Goal: Navigation & Orientation: Find specific page/section

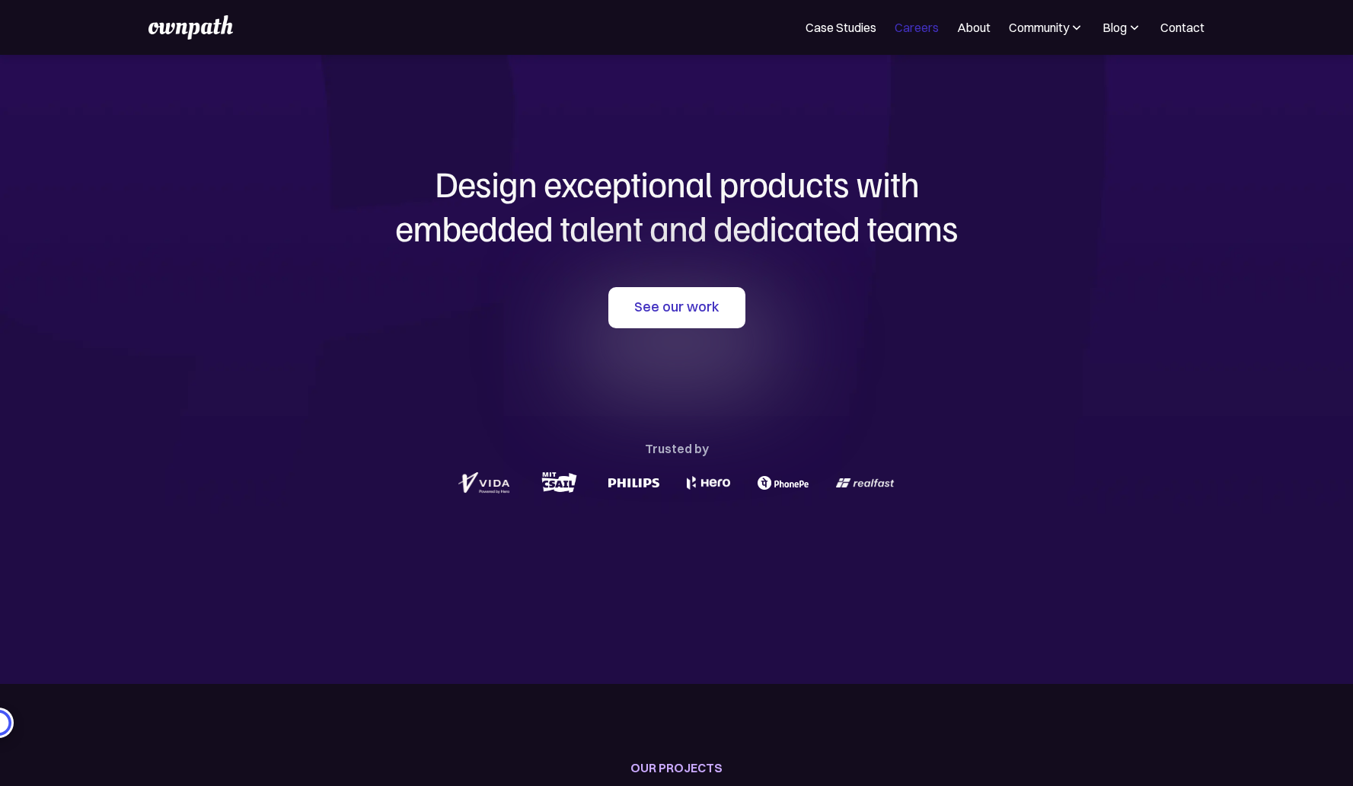
click at [914, 24] on link "Careers" at bounding box center [917, 27] width 44 height 18
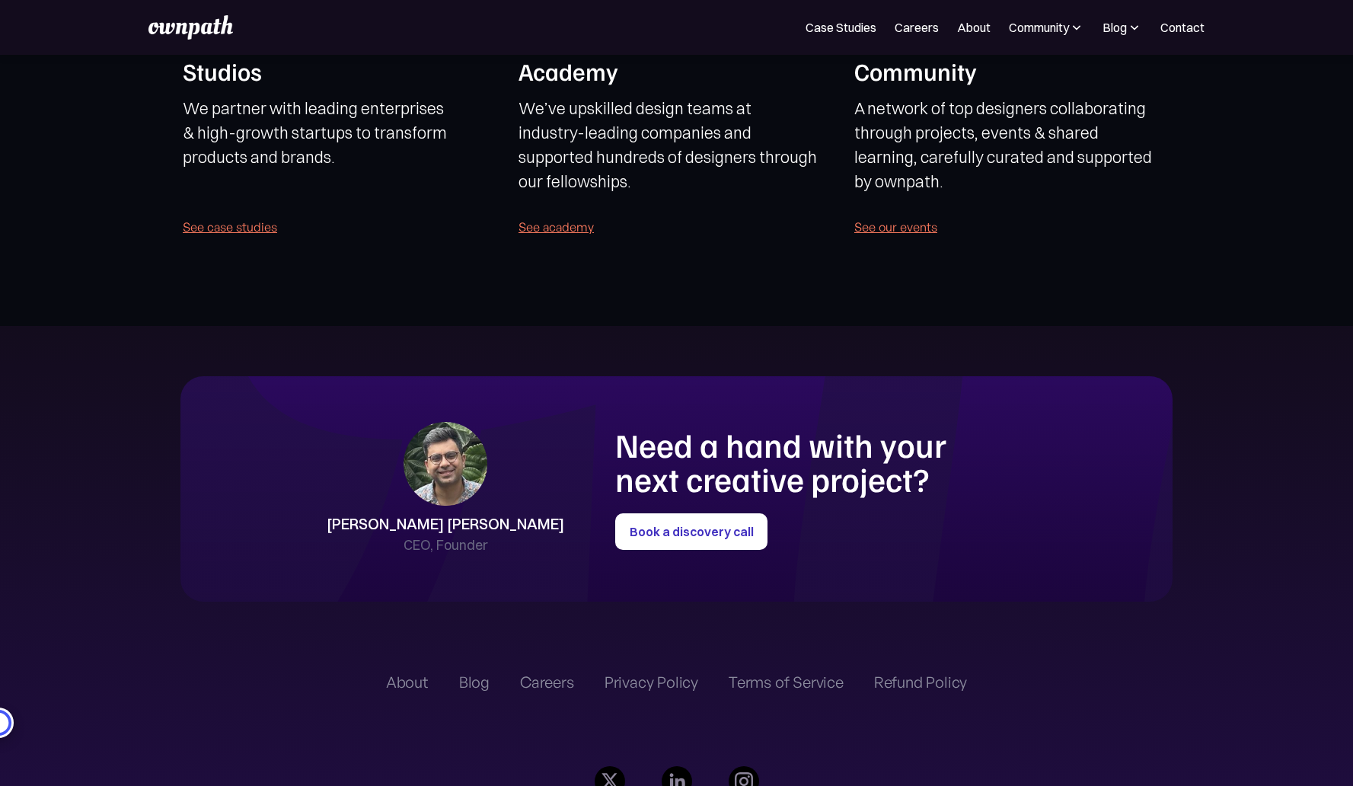
scroll to position [3565, 0]
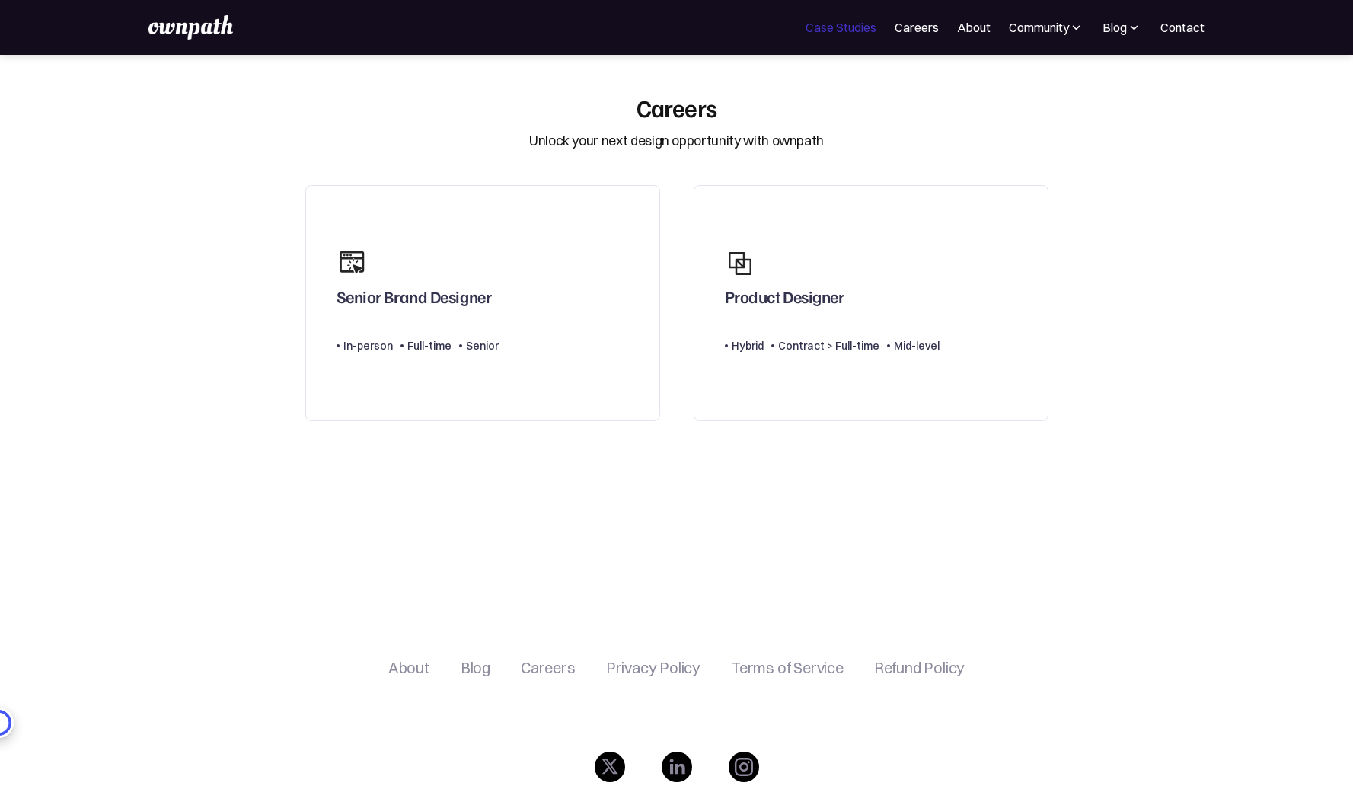
click at [851, 27] on link "Case Studies" at bounding box center [841, 27] width 71 height 18
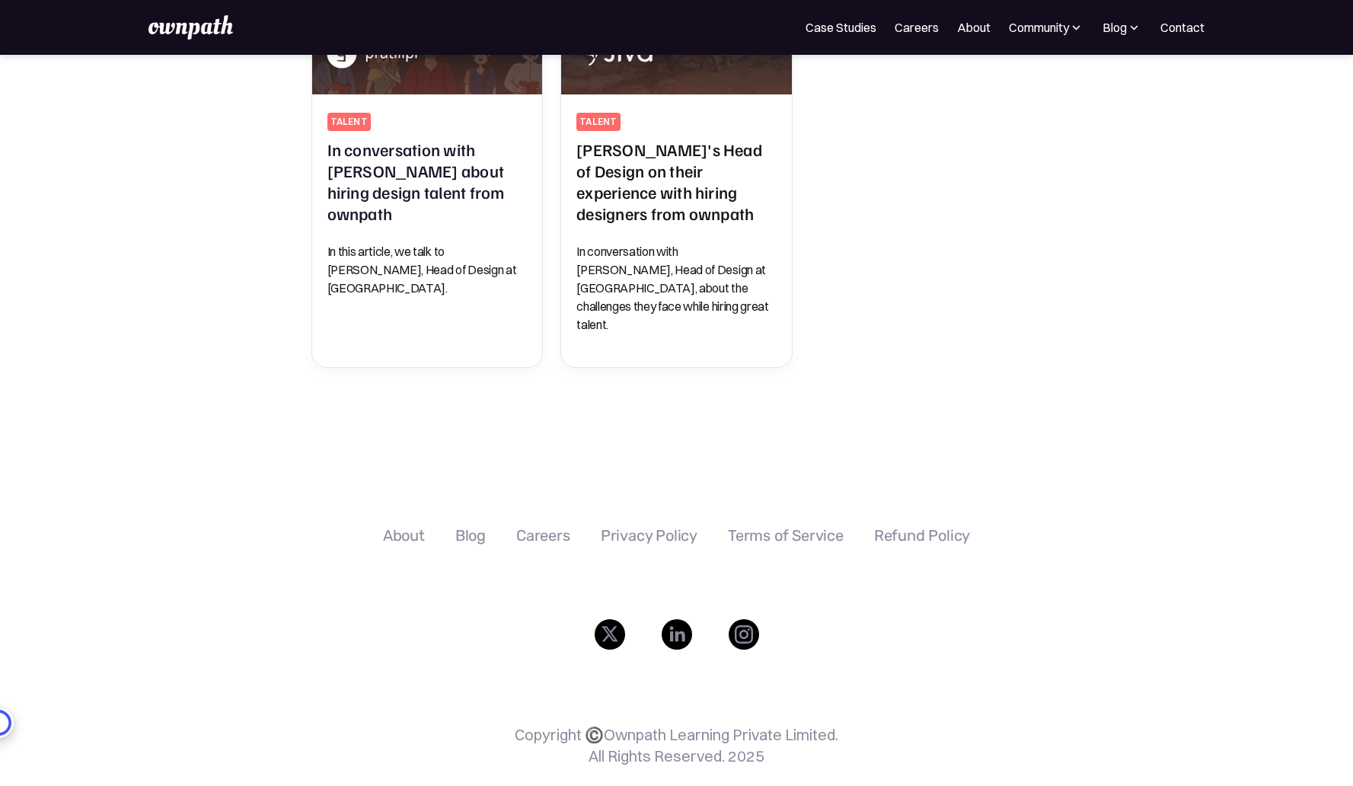
scroll to position [946, 0]
